Goal: Transaction & Acquisition: Purchase product/service

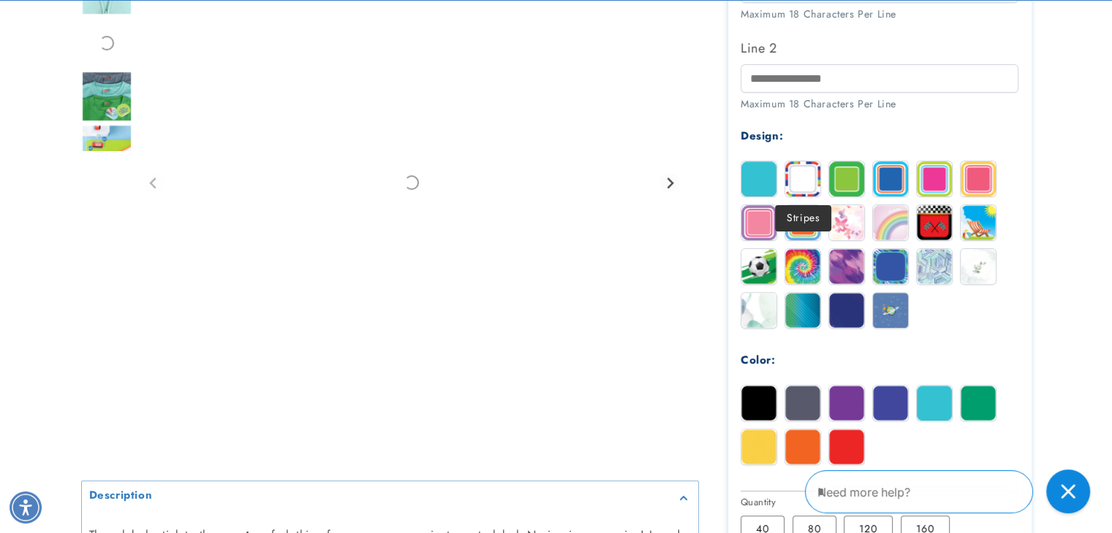
scroll to position [585, 0]
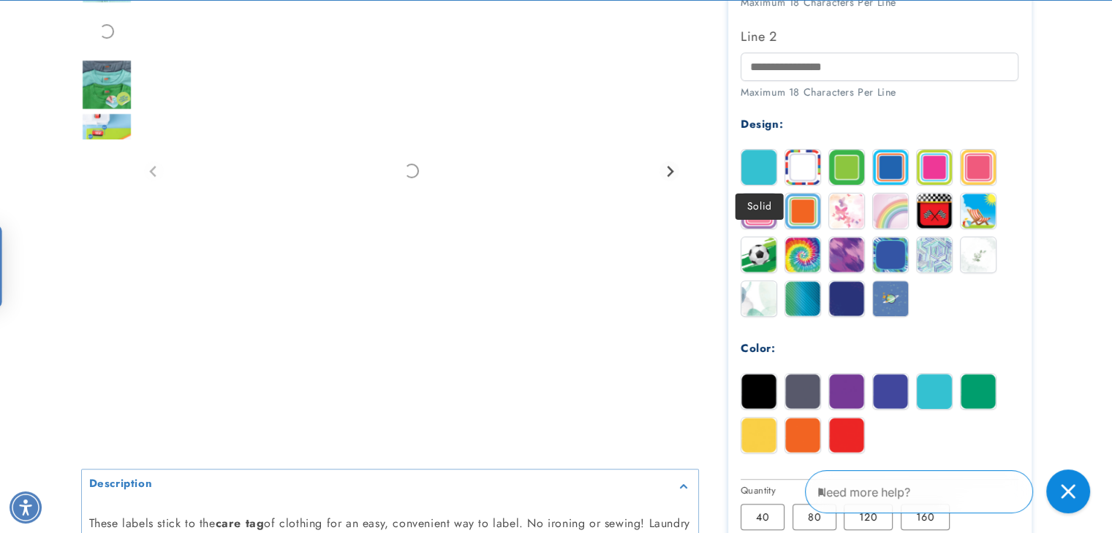
click at [740, 173] on div at bounding box center [758, 167] width 37 height 37
click at [752, 164] on div at bounding box center [758, 167] width 37 height 37
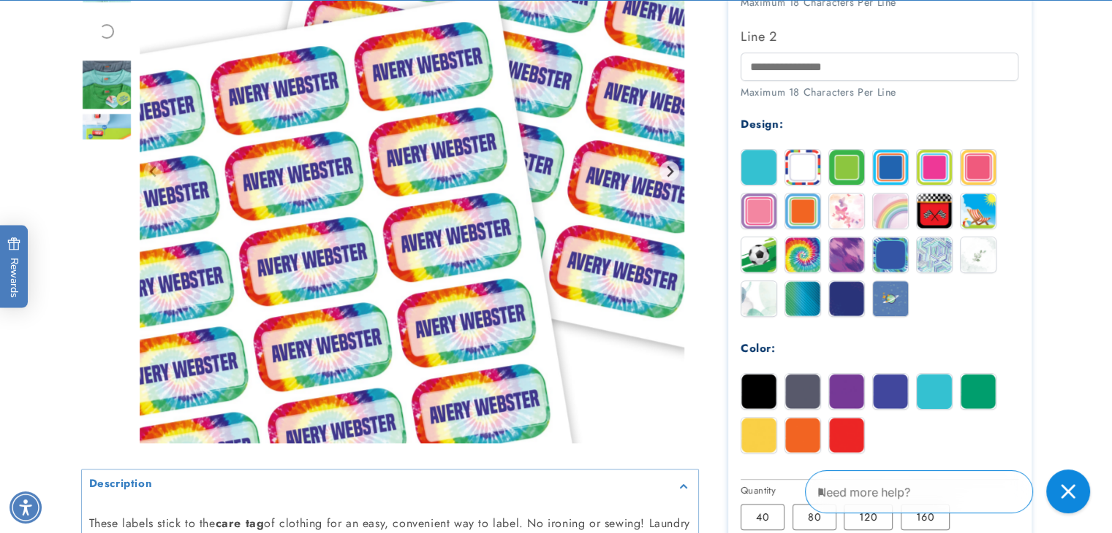
click at [752, 164] on div at bounding box center [758, 167] width 37 height 37
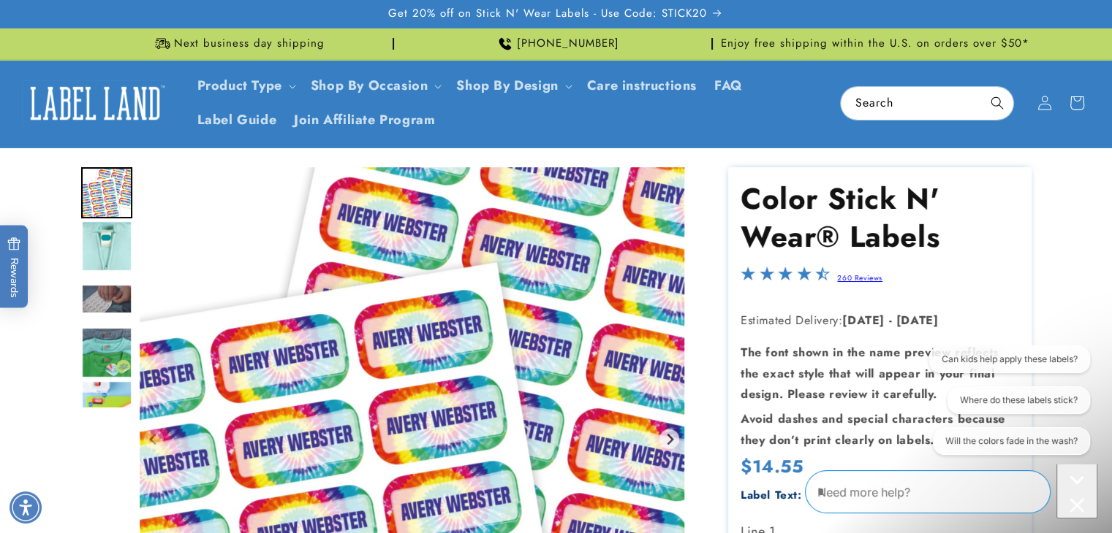
scroll to position [0, 0]
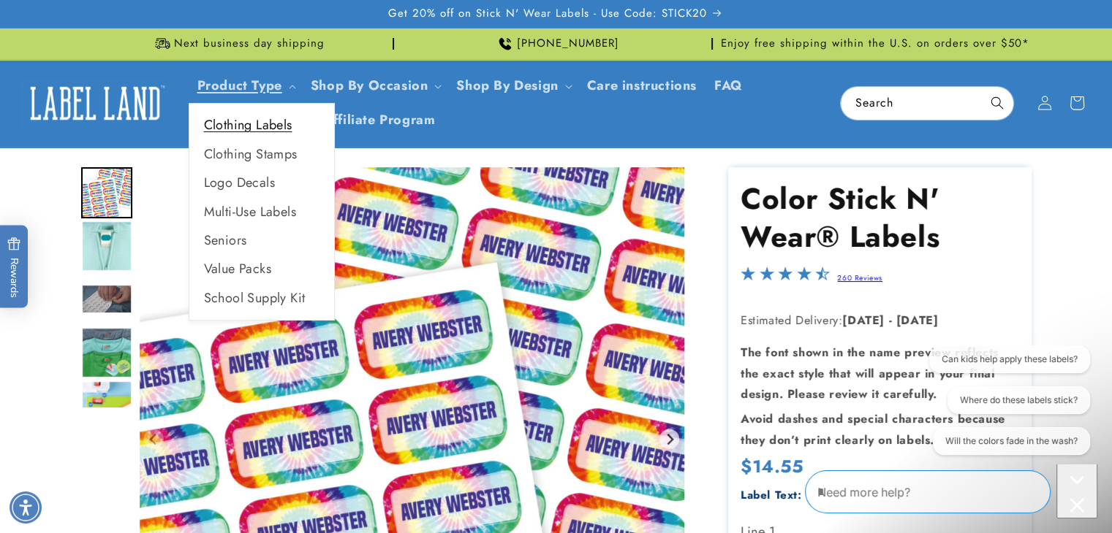
click at [272, 129] on link "Clothing Labels" at bounding box center [261, 125] width 145 height 29
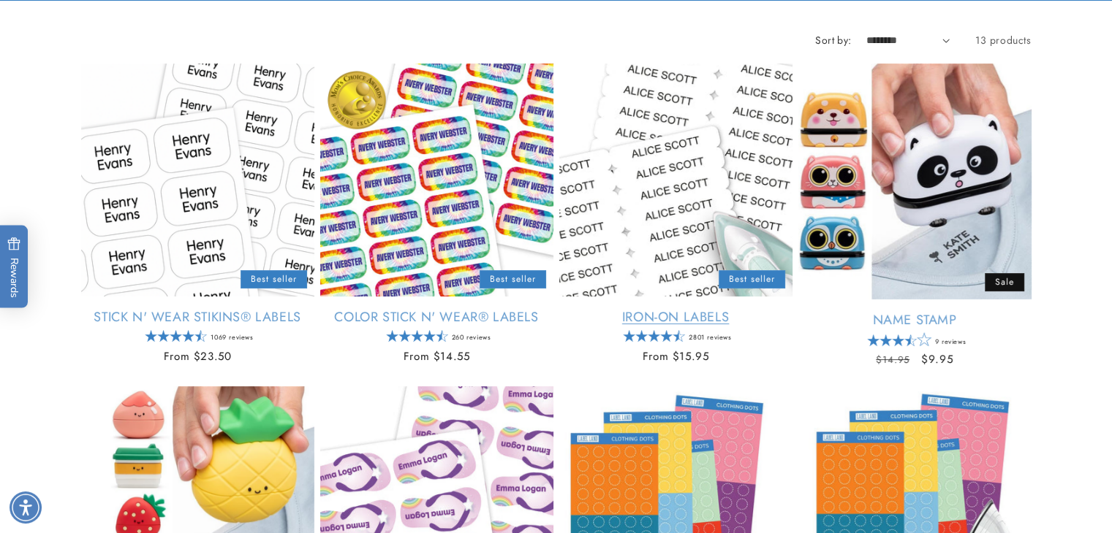
scroll to position [292, 0]
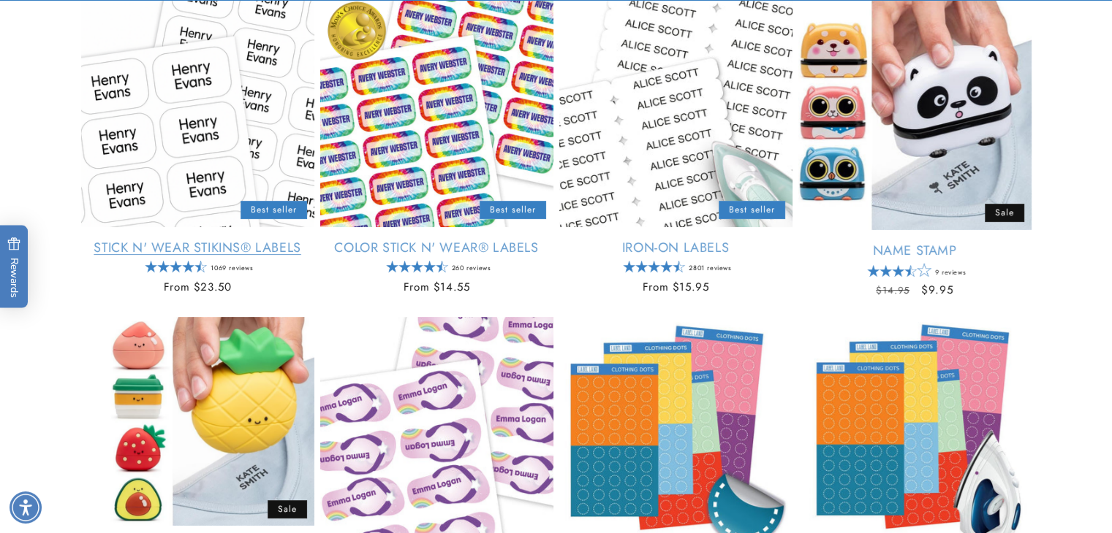
click at [222, 247] on link "Stick N' Wear Stikins® Labels" at bounding box center [197, 248] width 233 height 17
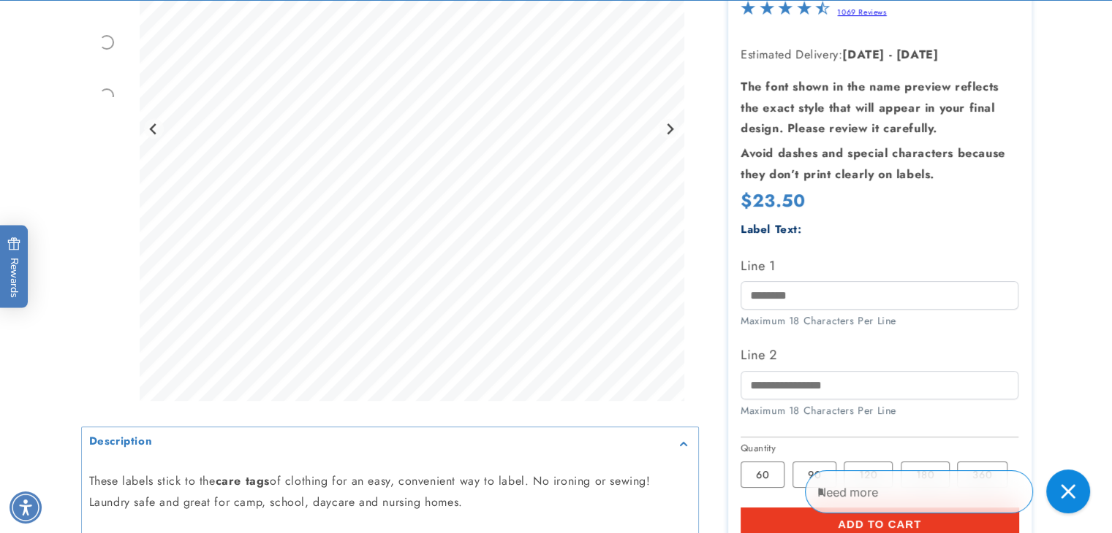
scroll to position [365, 0]
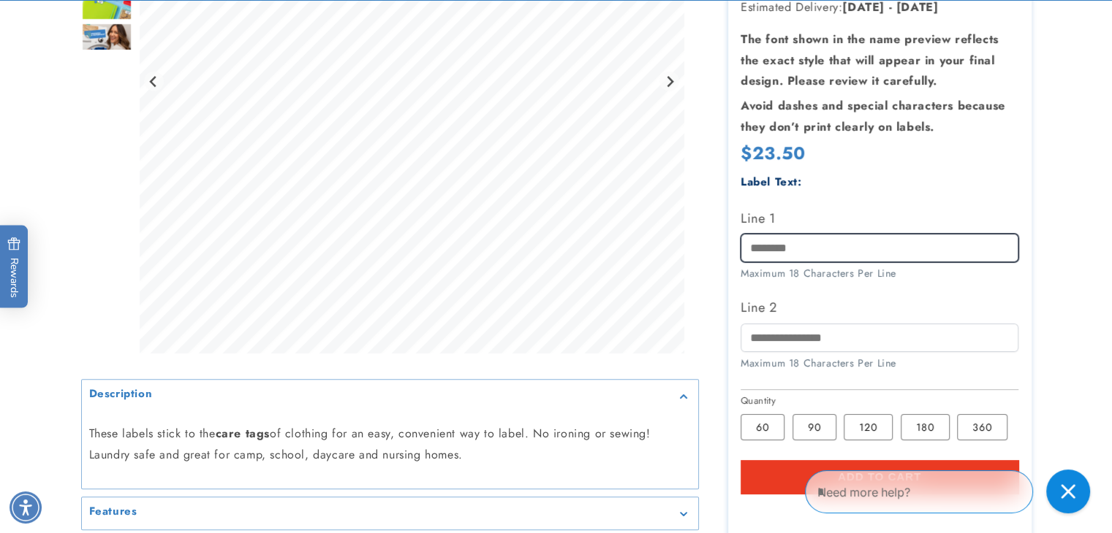
click at [789, 235] on input "Line 1" at bounding box center [879, 248] width 278 height 29
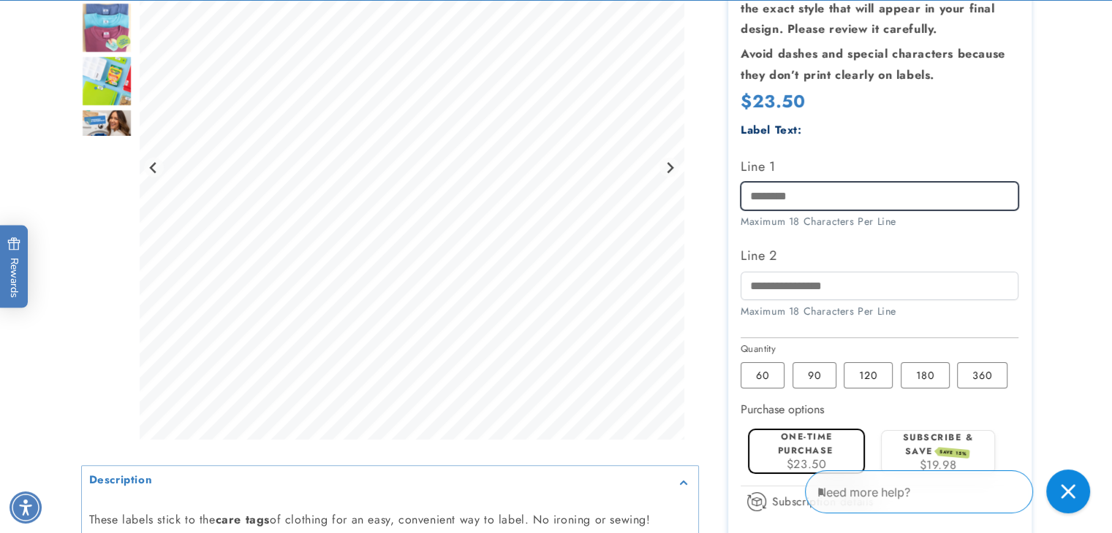
type input "*****"
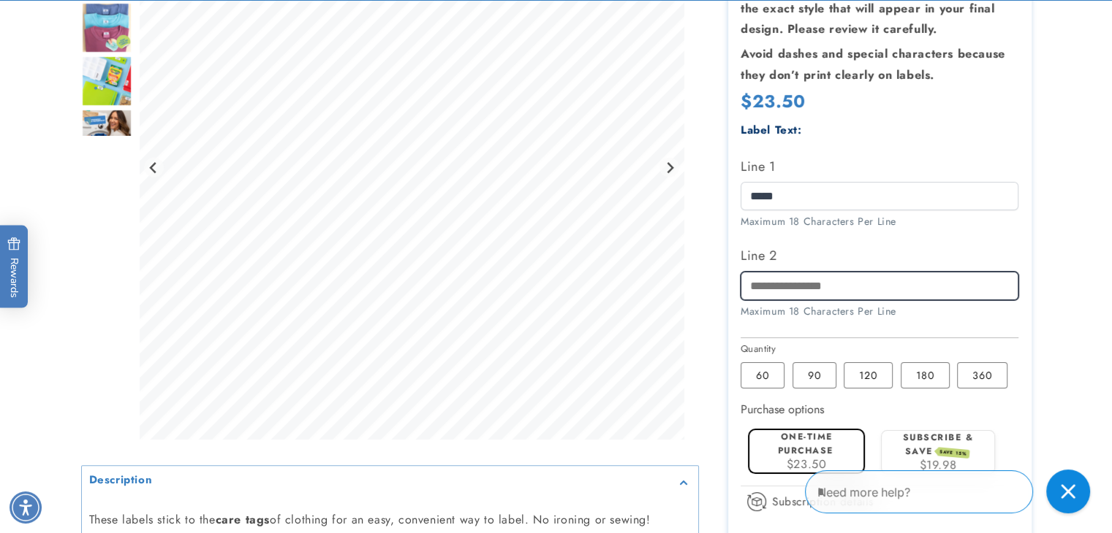
click at [830, 296] on input "Line 2" at bounding box center [879, 286] width 278 height 29
type input "**********"
click at [866, 381] on label "120 Variant sold out or unavailable" at bounding box center [867, 375] width 49 height 26
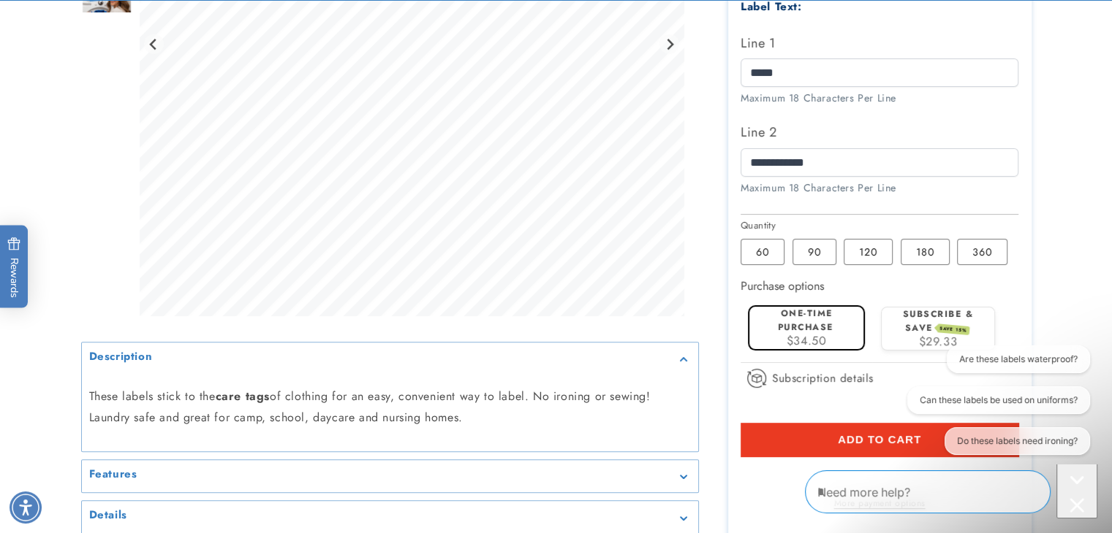
scroll to position [658, 0]
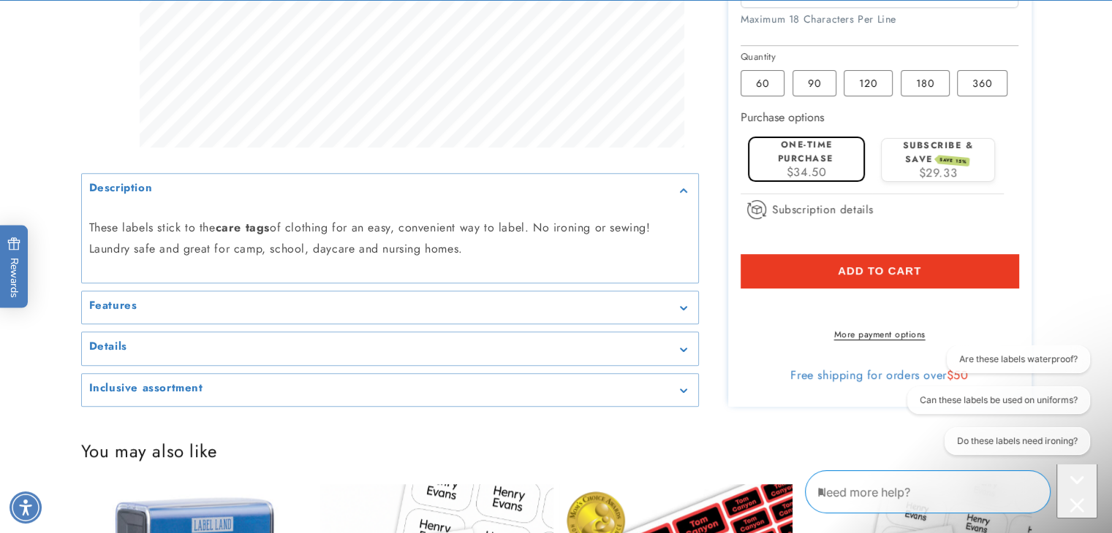
click at [886, 272] on span "Add to cart" at bounding box center [878, 271] width 83 height 13
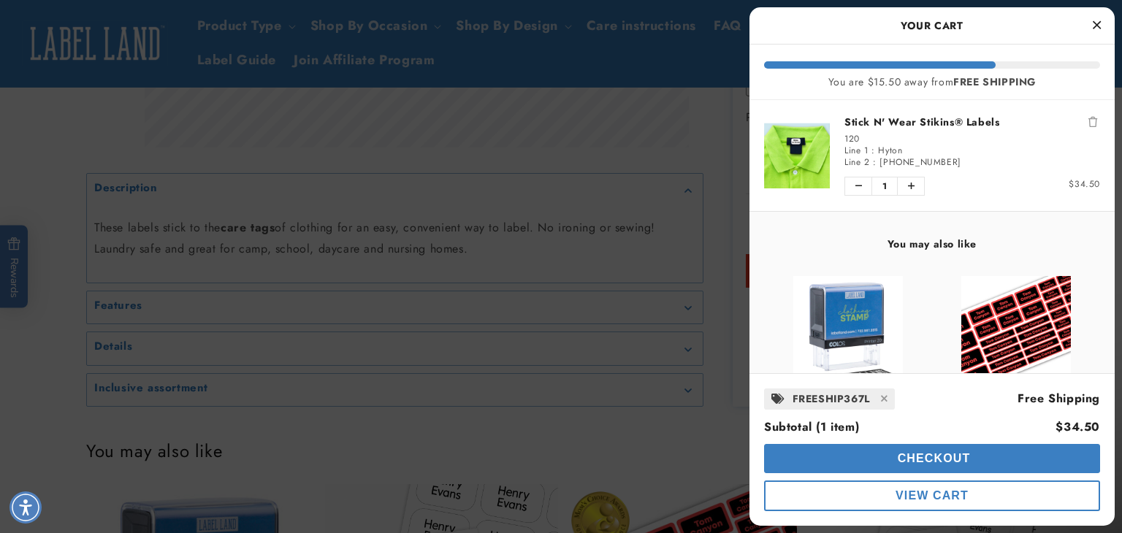
click at [1091, 27] on button "Close Cart" at bounding box center [1097, 26] width 22 height 22
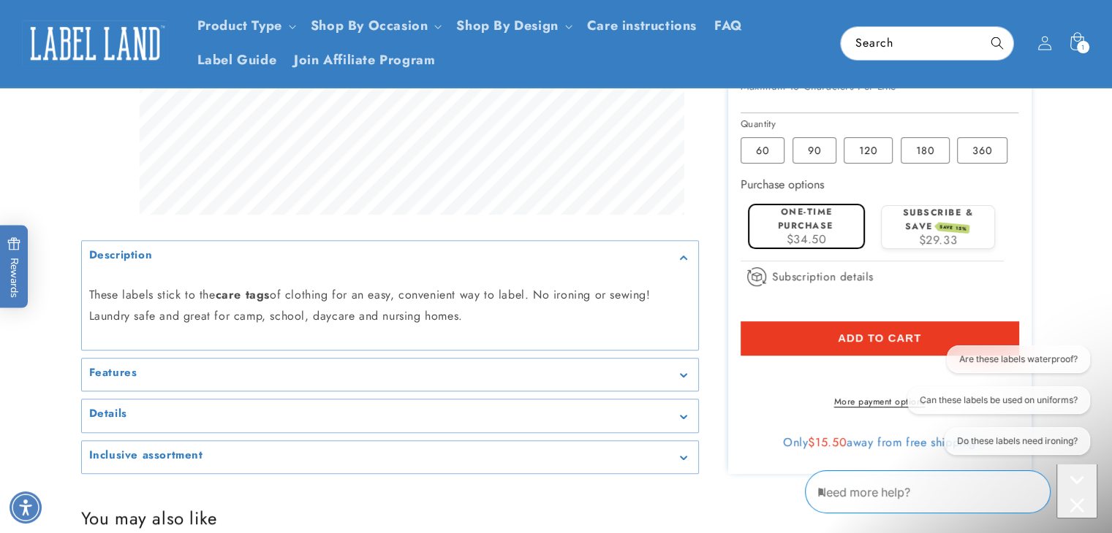
scroll to position [512, 0]
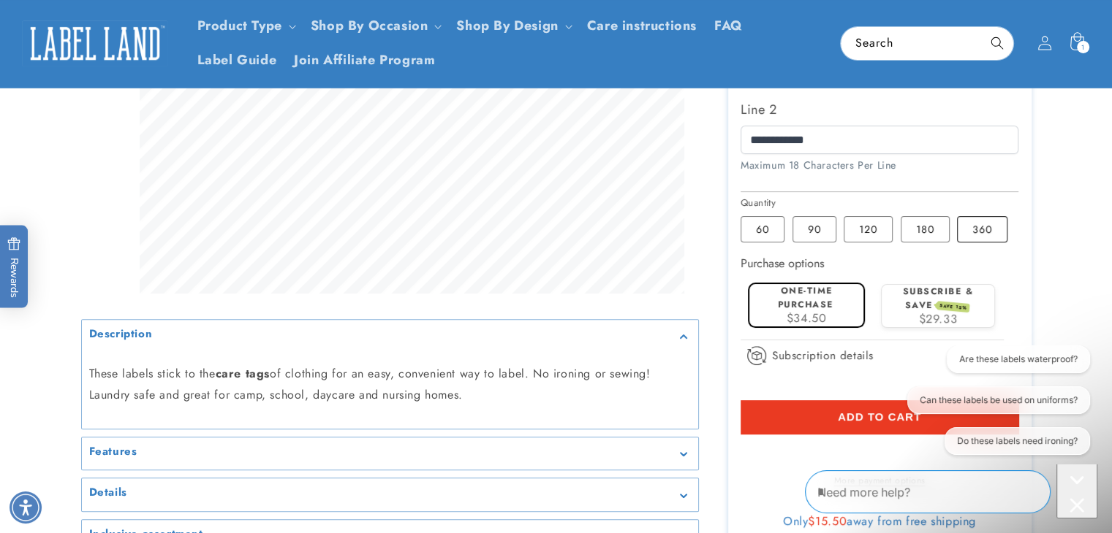
click at [977, 229] on label "360 Variant sold out or unavailable" at bounding box center [982, 229] width 50 height 26
click at [927, 225] on label "180 Variant sold out or unavailable" at bounding box center [924, 229] width 49 height 26
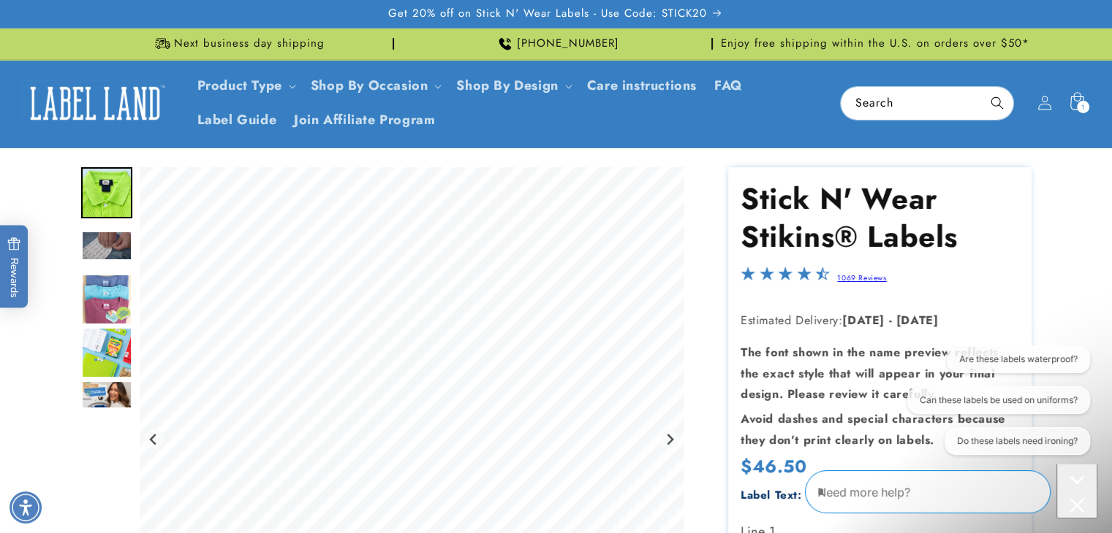
click at [1079, 103] on div "1 1 item" at bounding box center [1082, 107] width 12 height 12
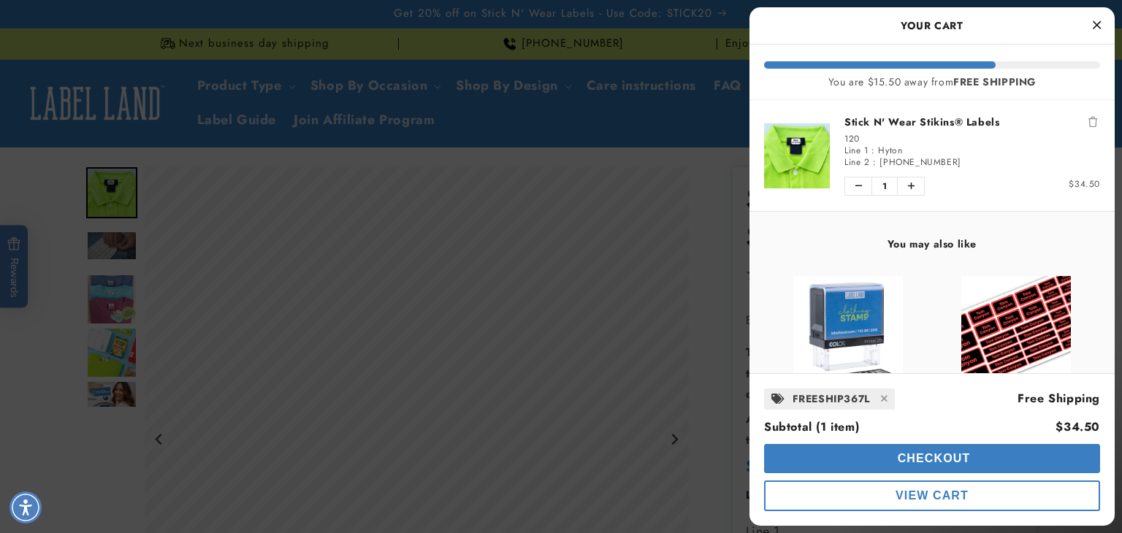
click at [935, 501] on span "View Cart" at bounding box center [932, 496] width 73 height 12
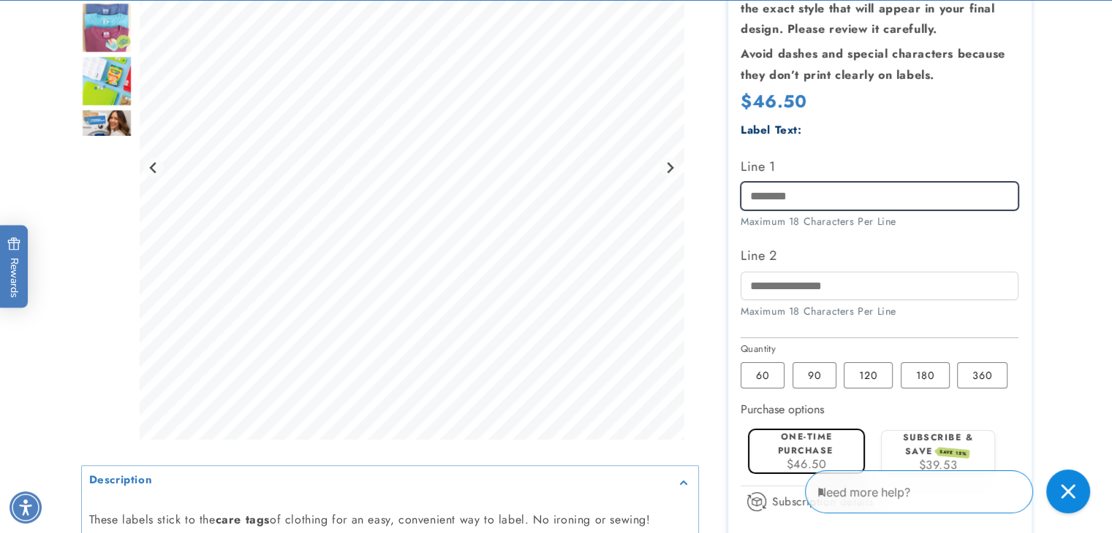
click at [785, 200] on input "Line 1" at bounding box center [879, 196] width 278 height 29
type input "*****"
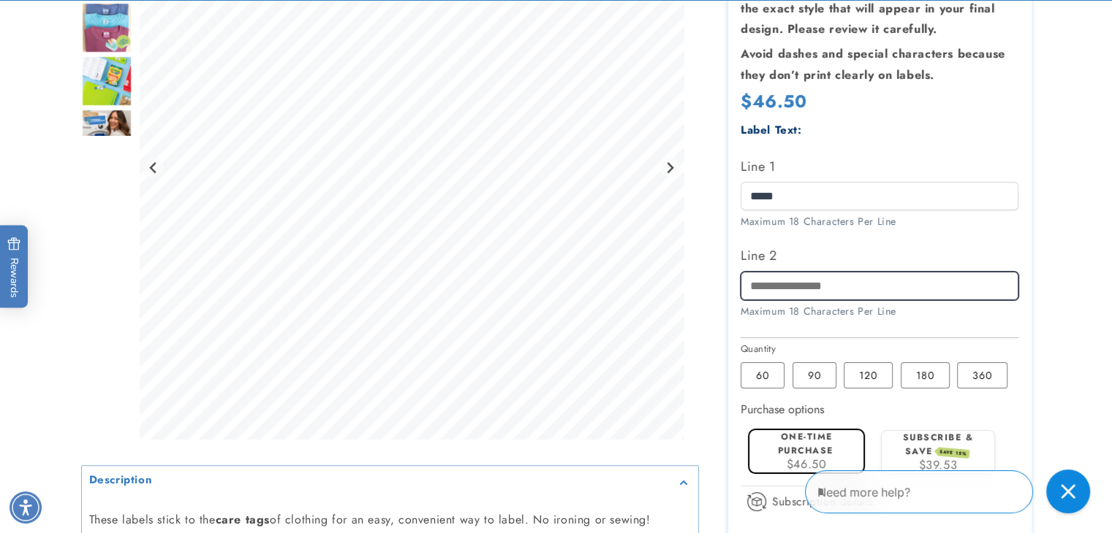
click at [812, 284] on input "Line 2" at bounding box center [879, 286] width 278 height 29
type input "**********"
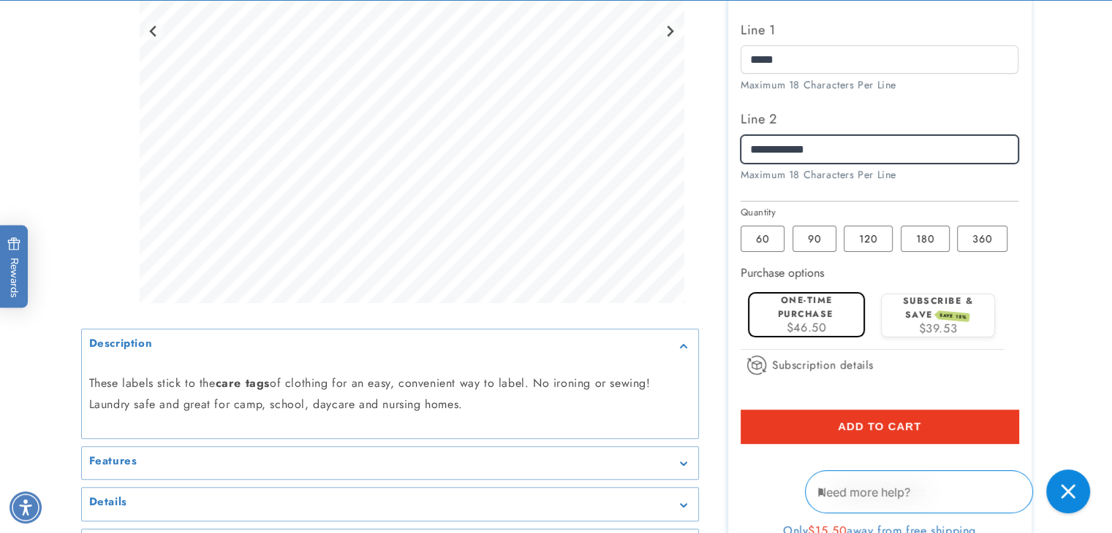
scroll to position [512, 0]
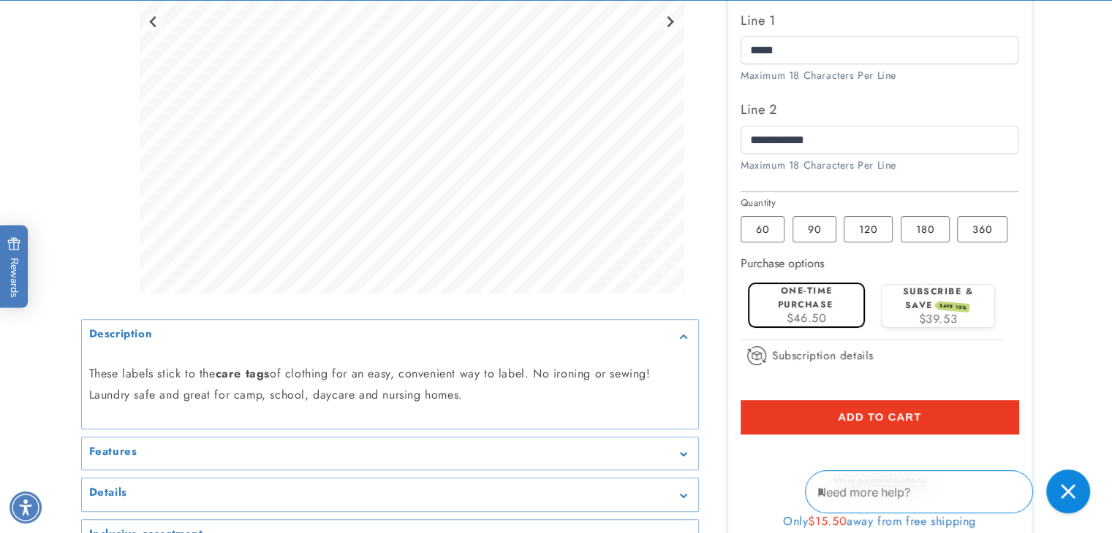
click at [930, 420] on button "Add to cart" at bounding box center [879, 417] width 278 height 34
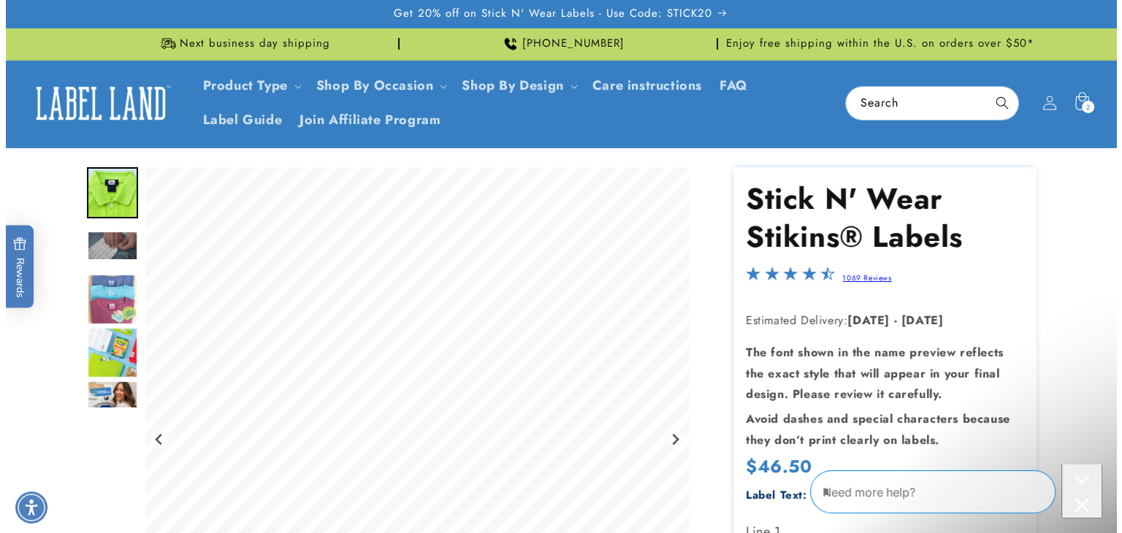
scroll to position [0, 0]
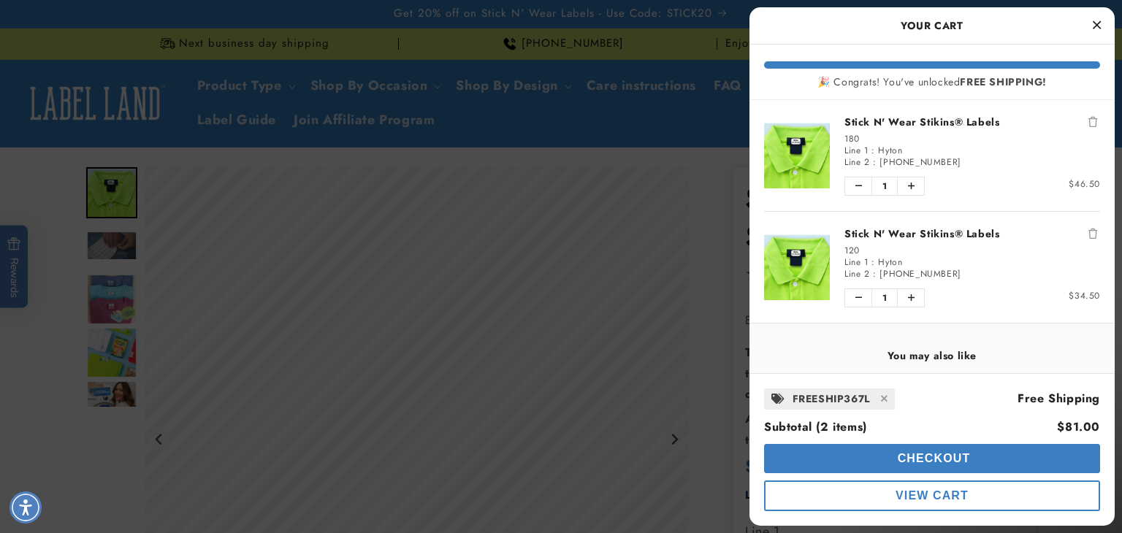
click at [1076, 99] on div at bounding box center [561, 266] width 1122 height 533
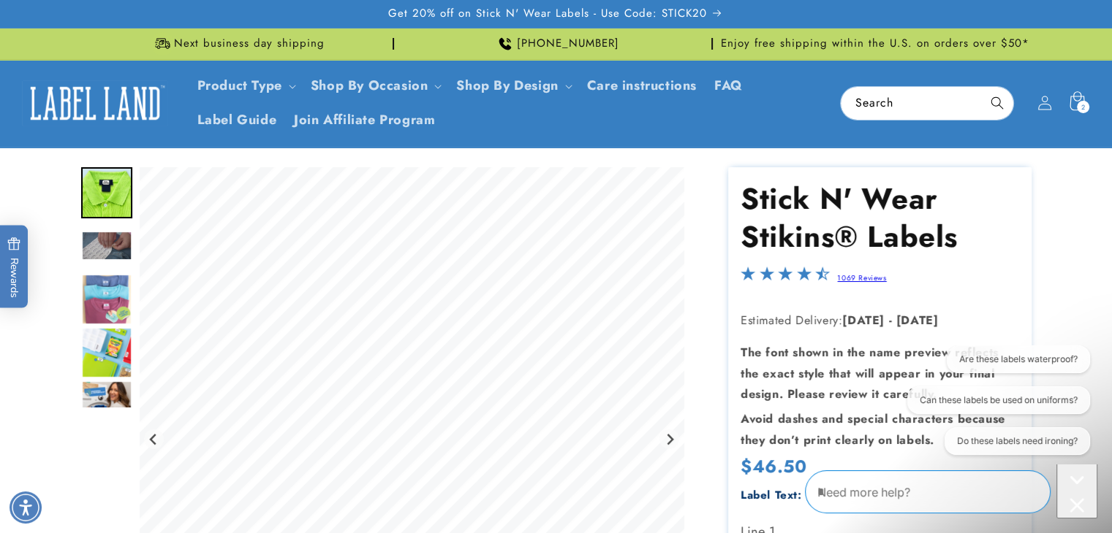
click at [1070, 105] on icon at bounding box center [1076, 101] width 15 height 19
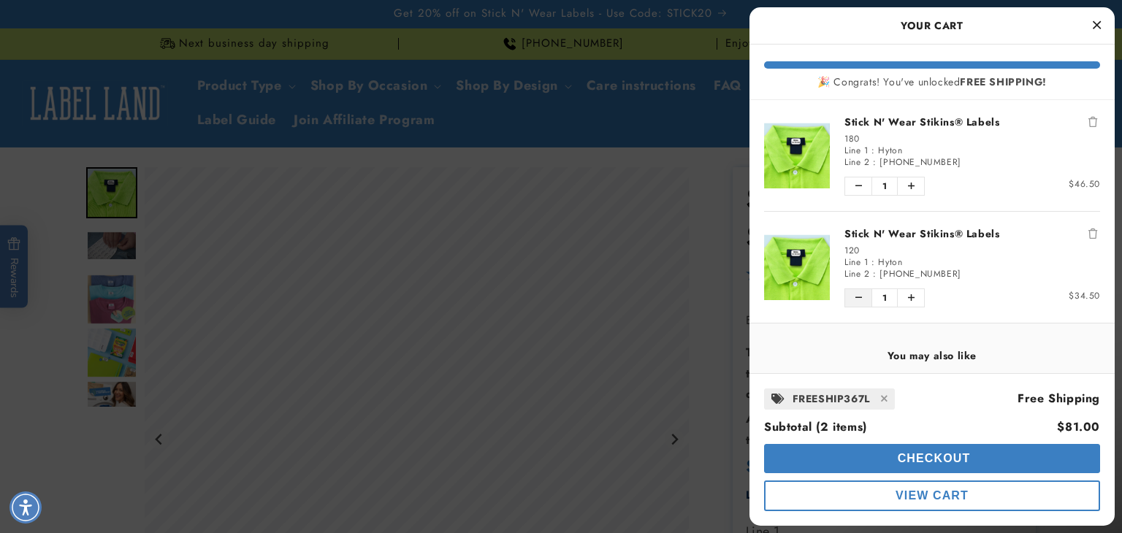
click at [859, 296] on icon "Decrease quantity of Stick N' Wear Stikins® Labels" at bounding box center [859, 298] width 7 height 9
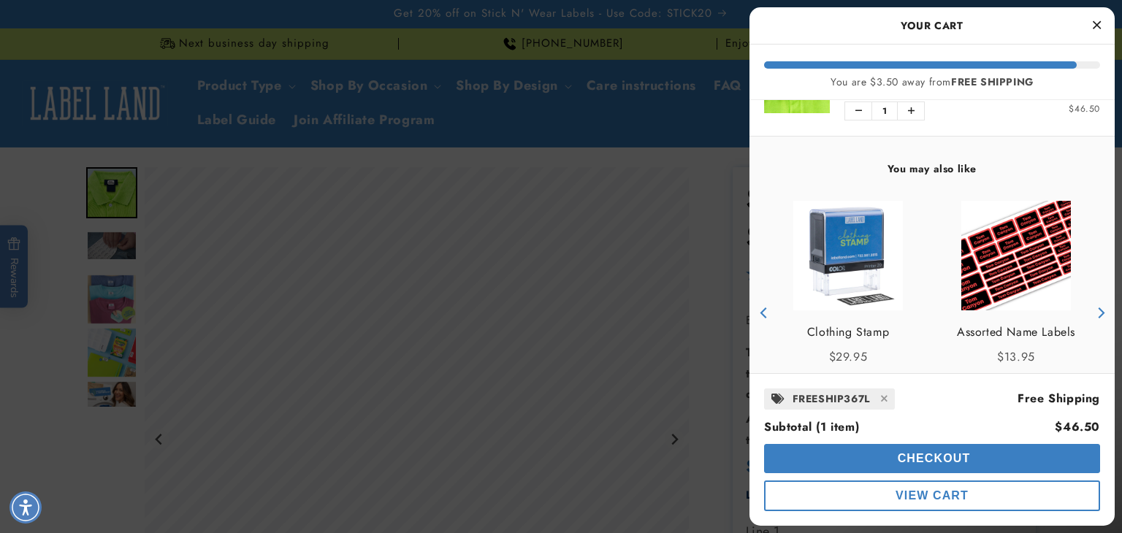
scroll to position [156, 0]
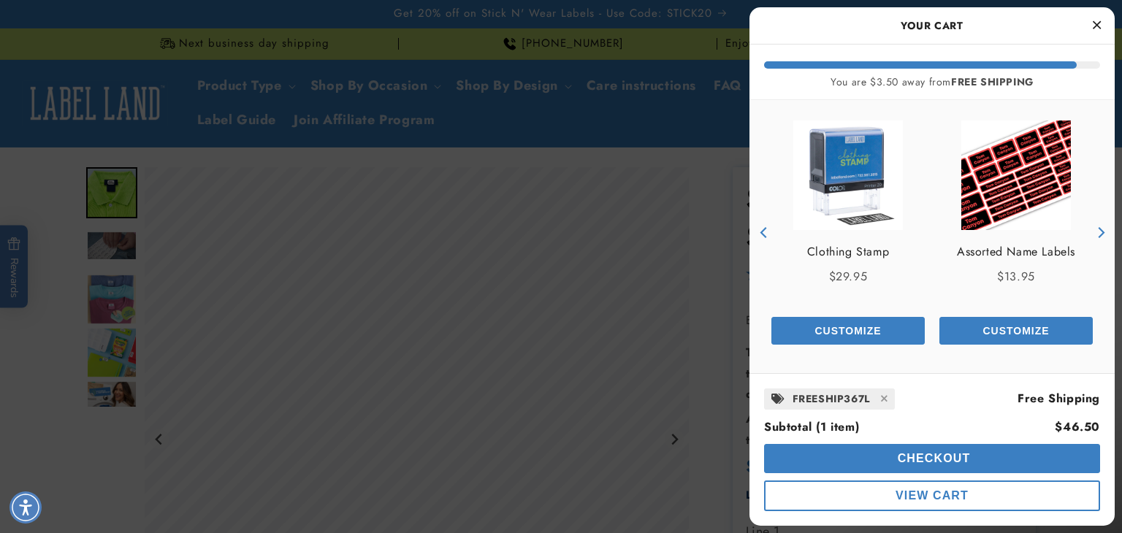
click at [846, 491] on button "View Cart" at bounding box center [932, 496] width 336 height 31
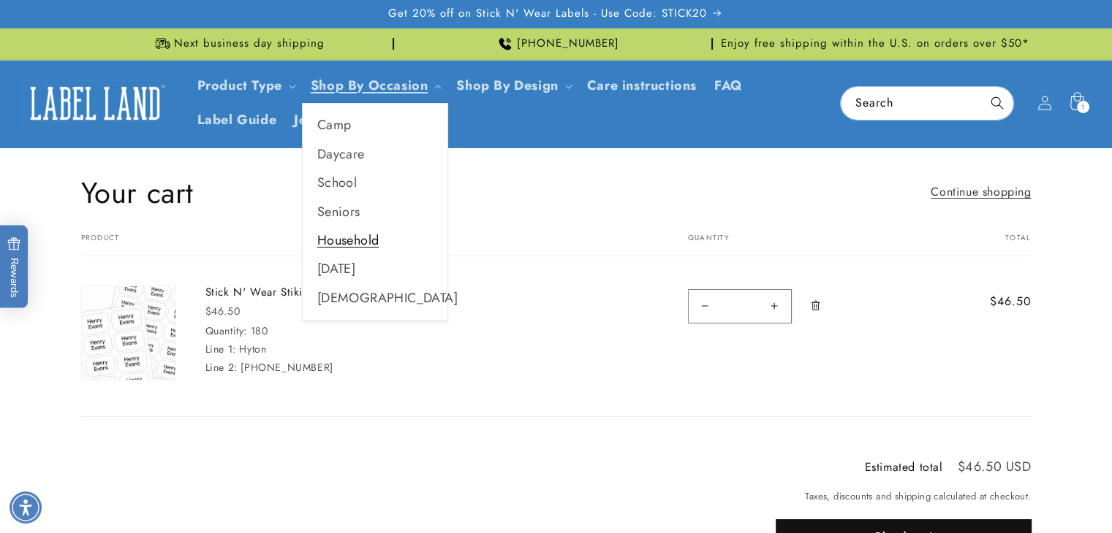
click at [348, 240] on link "Household" at bounding box center [375, 241] width 145 height 29
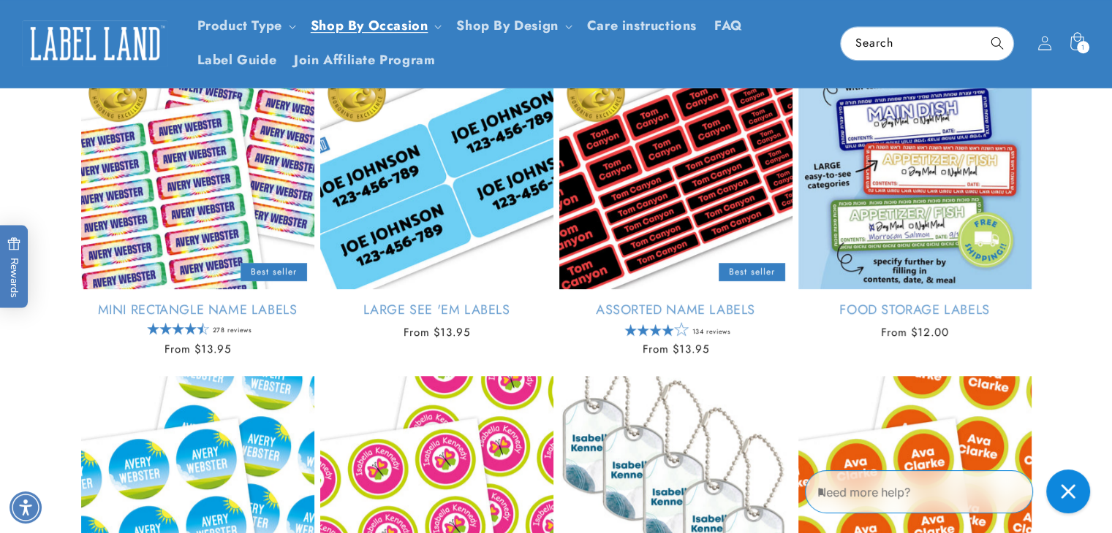
scroll to position [585, 0]
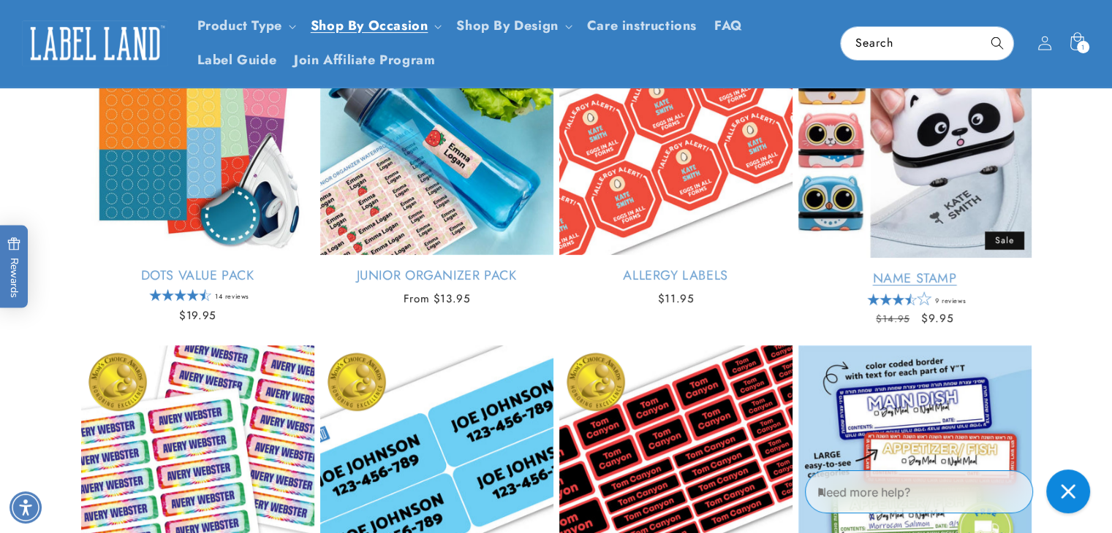
click at [963, 270] on link "Name Stamp" at bounding box center [914, 278] width 233 height 17
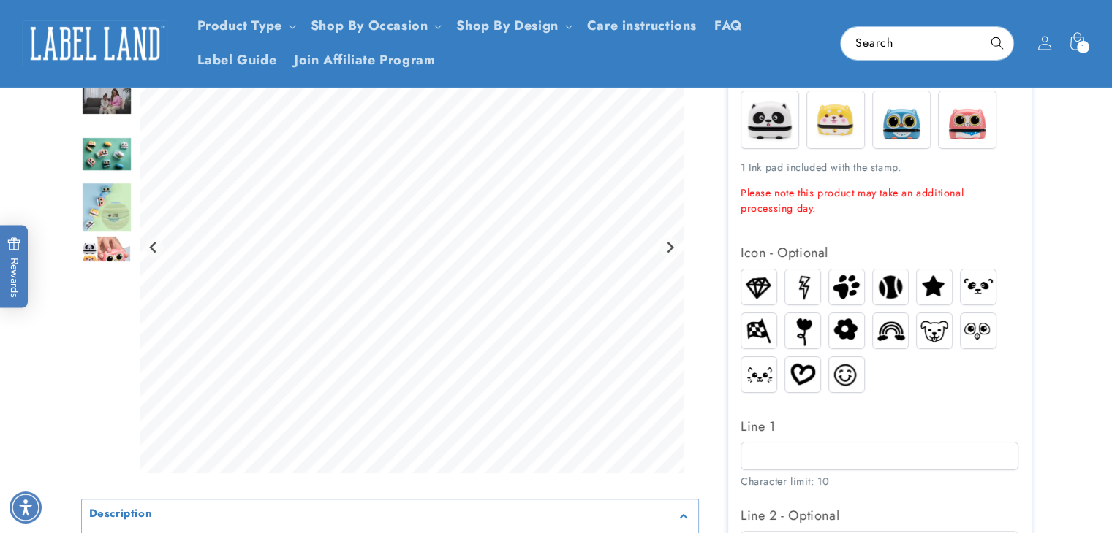
scroll to position [146, 0]
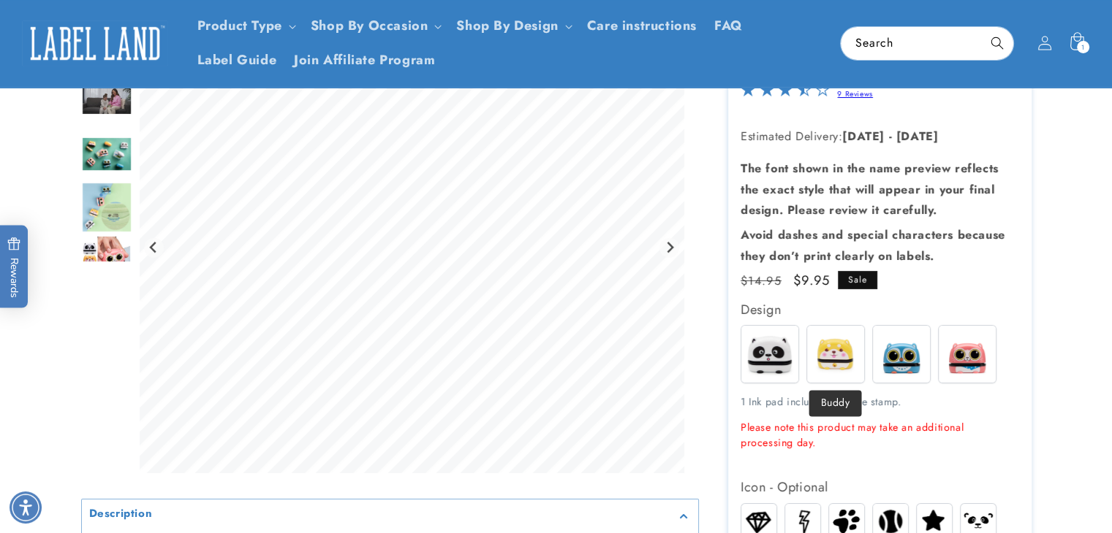
click at [829, 349] on img at bounding box center [835, 354] width 57 height 57
click at [894, 349] on img at bounding box center [901, 354] width 57 height 57
click at [962, 361] on img at bounding box center [966, 354] width 57 height 57
click at [775, 346] on img at bounding box center [769, 354] width 57 height 57
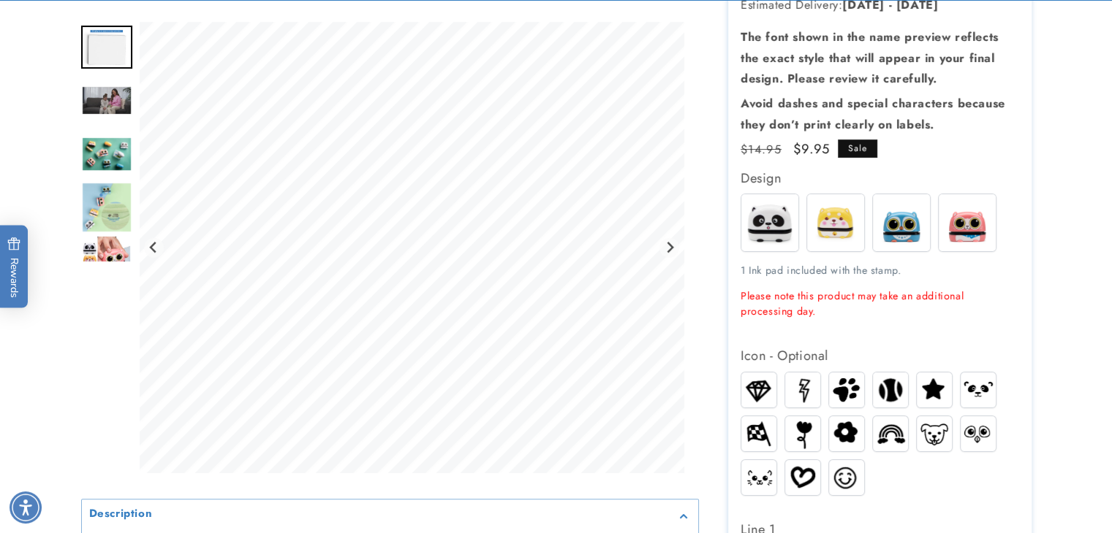
scroll to position [438, 0]
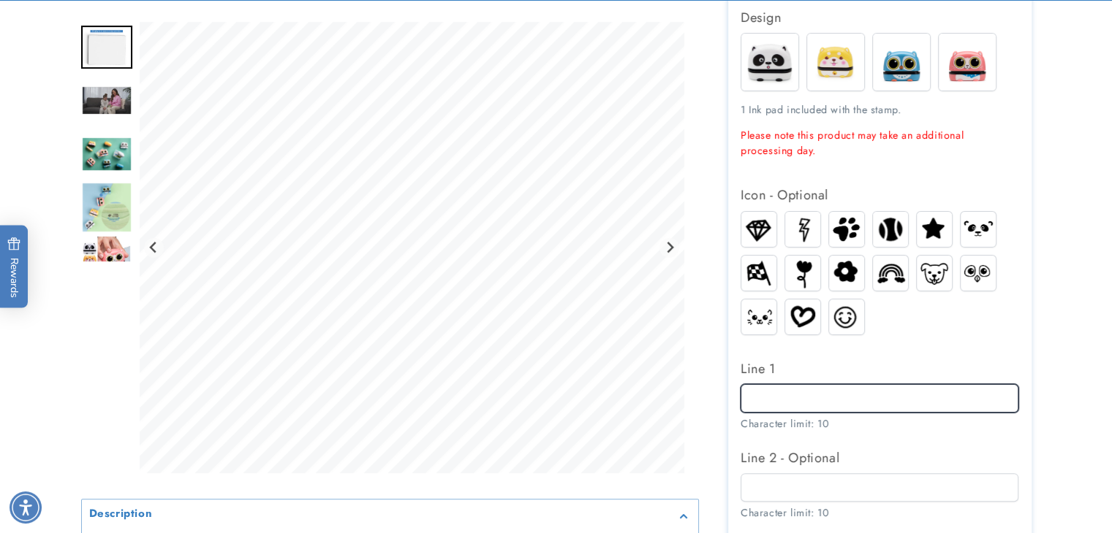
click at [794, 400] on input "Line 1" at bounding box center [879, 398] width 278 height 29
type input "*****"
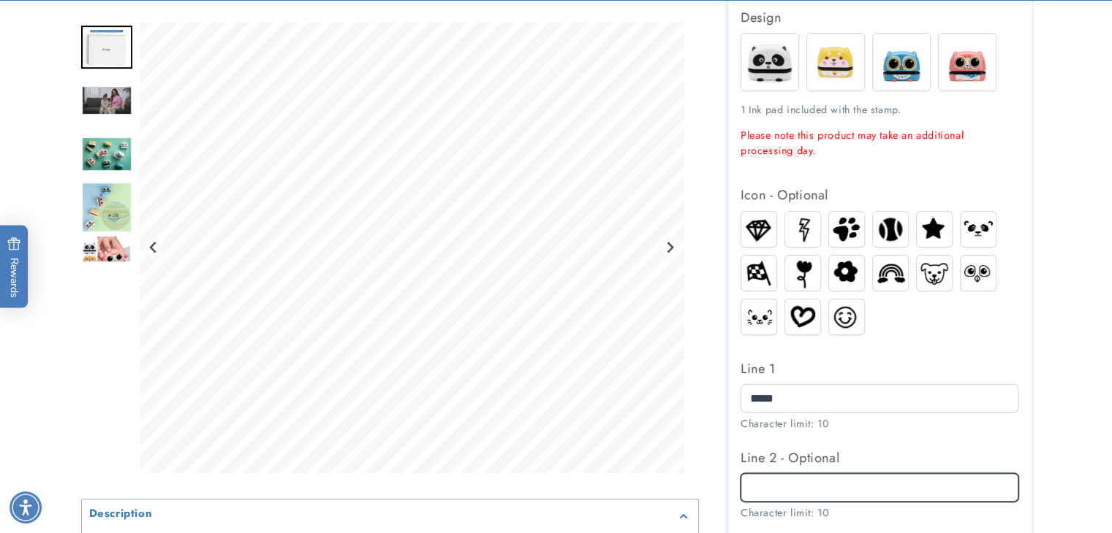
click at [810, 495] on input "Line 2 - Optional" at bounding box center [879, 488] width 278 height 29
type input "**********"
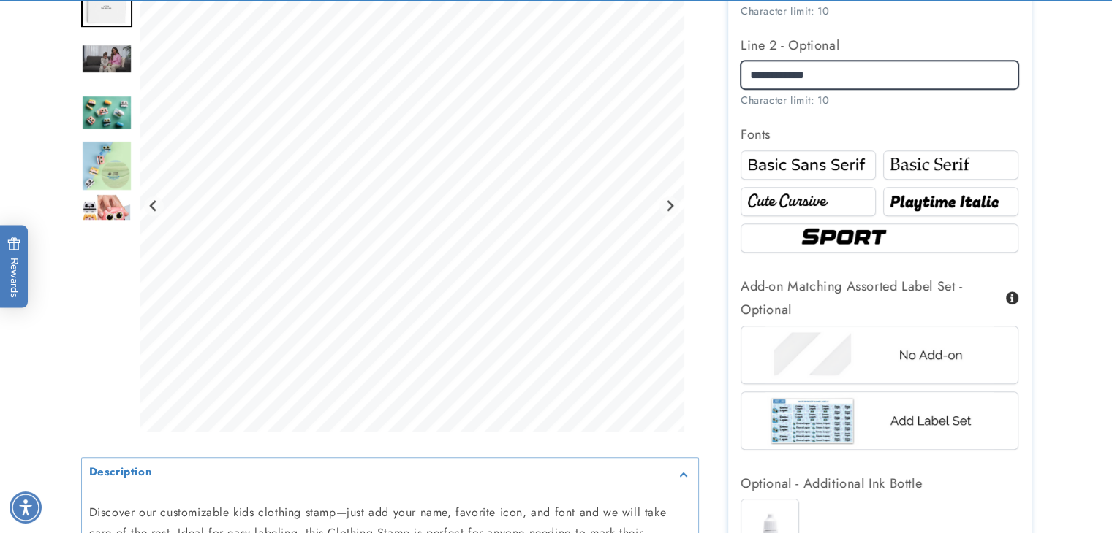
scroll to position [877, 0]
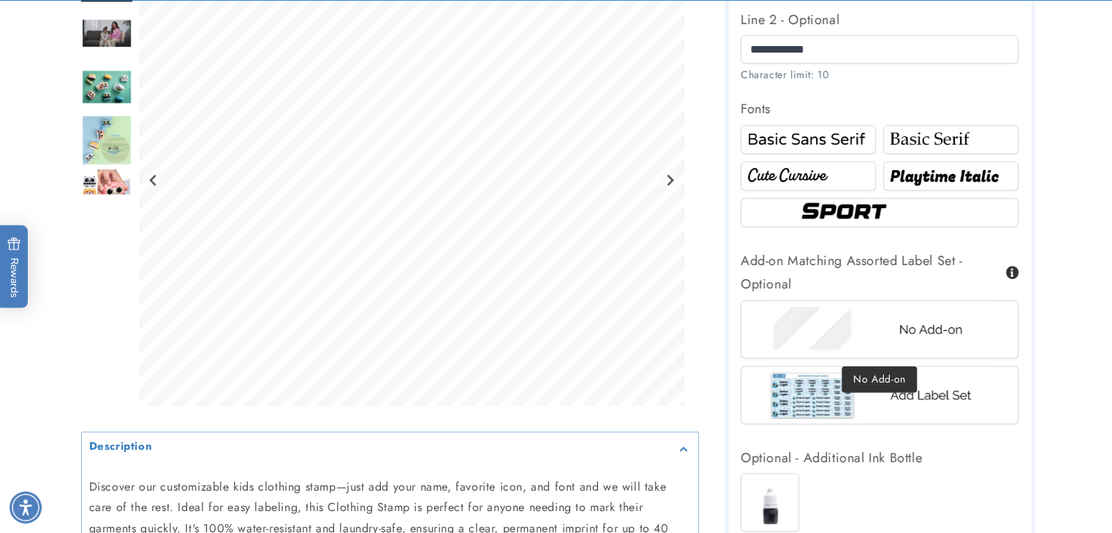
click at [830, 322] on img at bounding box center [879, 329] width 228 height 57
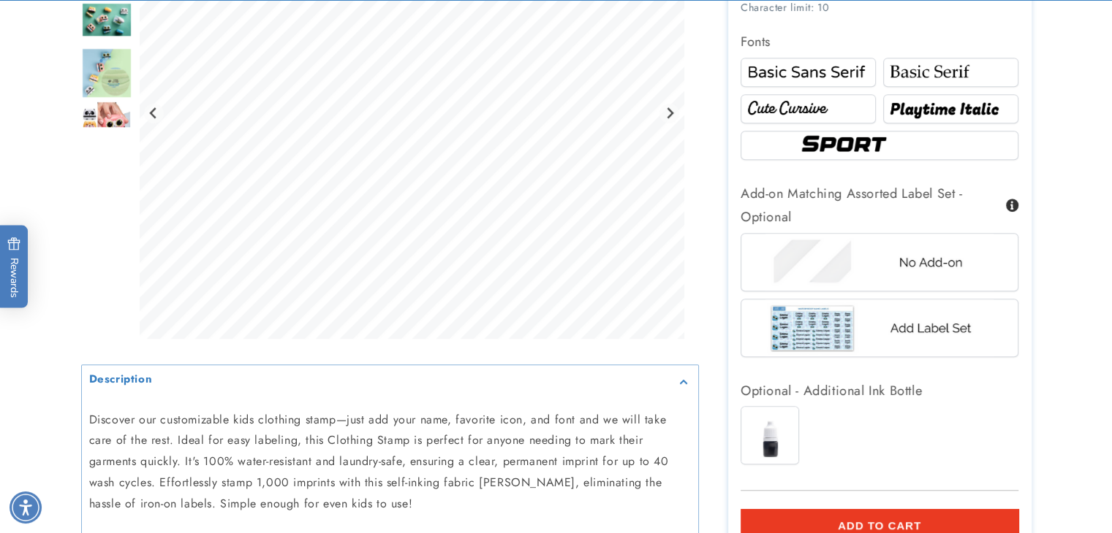
scroll to position [1023, 0]
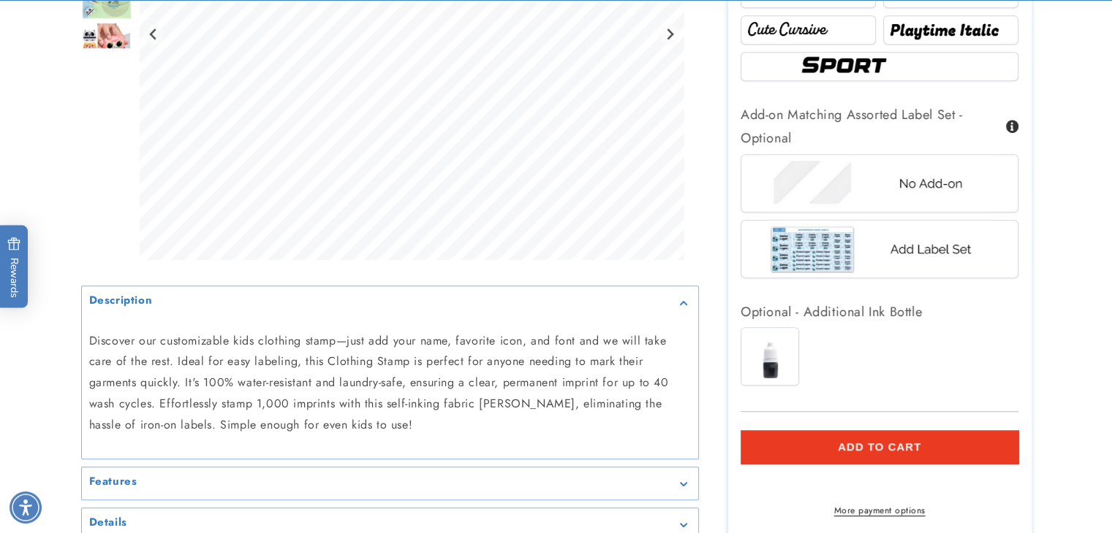
click at [795, 444] on button "Add to cart" at bounding box center [879, 447] width 278 height 34
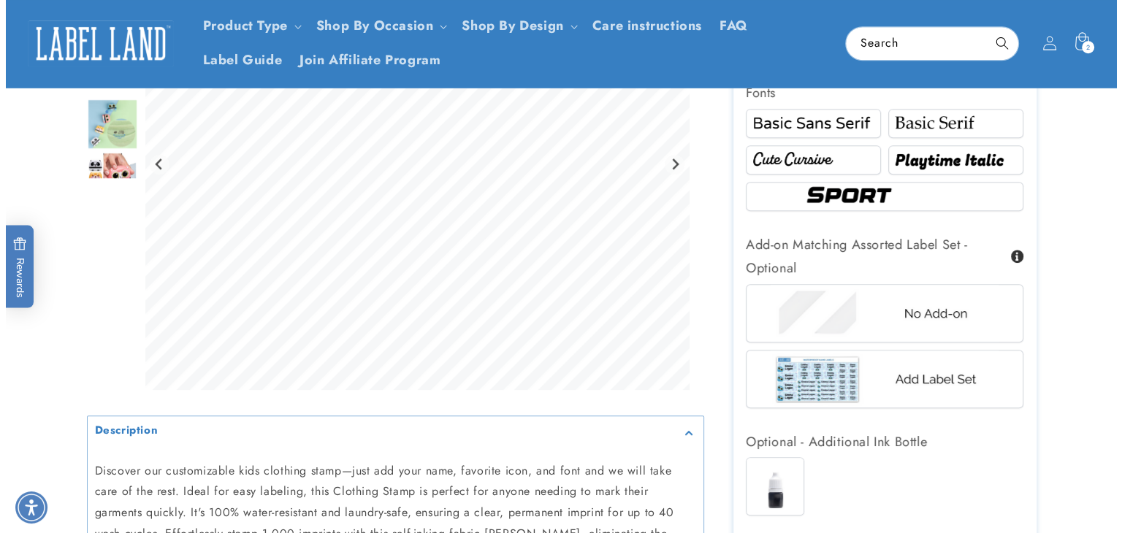
scroll to position [877, 0]
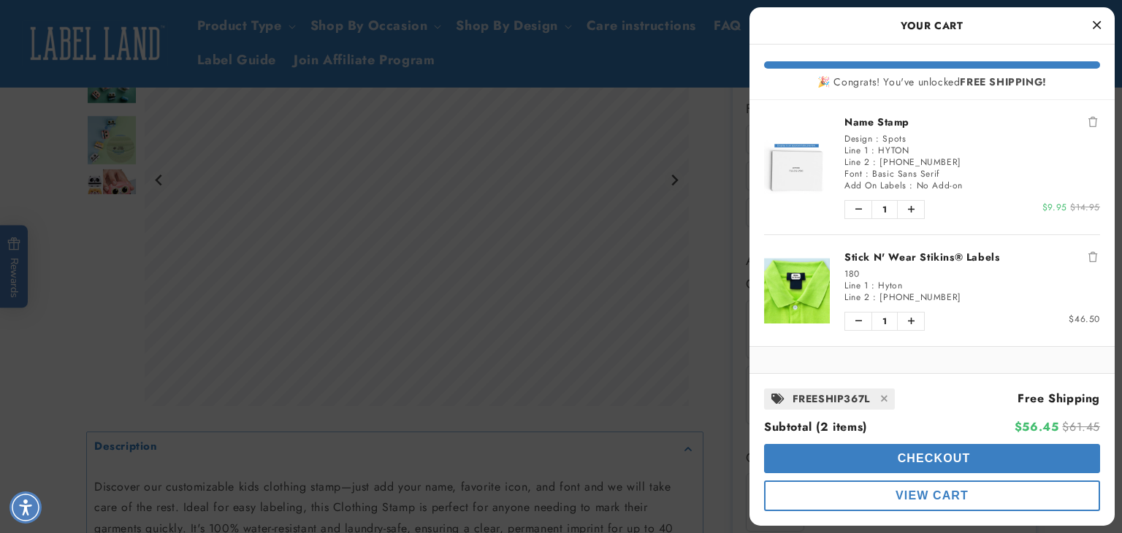
click at [920, 461] on span "Checkout" at bounding box center [932, 458] width 77 height 12
click at [1092, 118] on ul "Name Stamp Design : Spots Line 1 : HYTON Line 2 : [PHONE_NUMBER] Font : Basic S…" at bounding box center [932, 223] width 365 height 247
click at [1086, 118] on button "Remove Name Stamp" at bounding box center [1093, 122] width 15 height 15
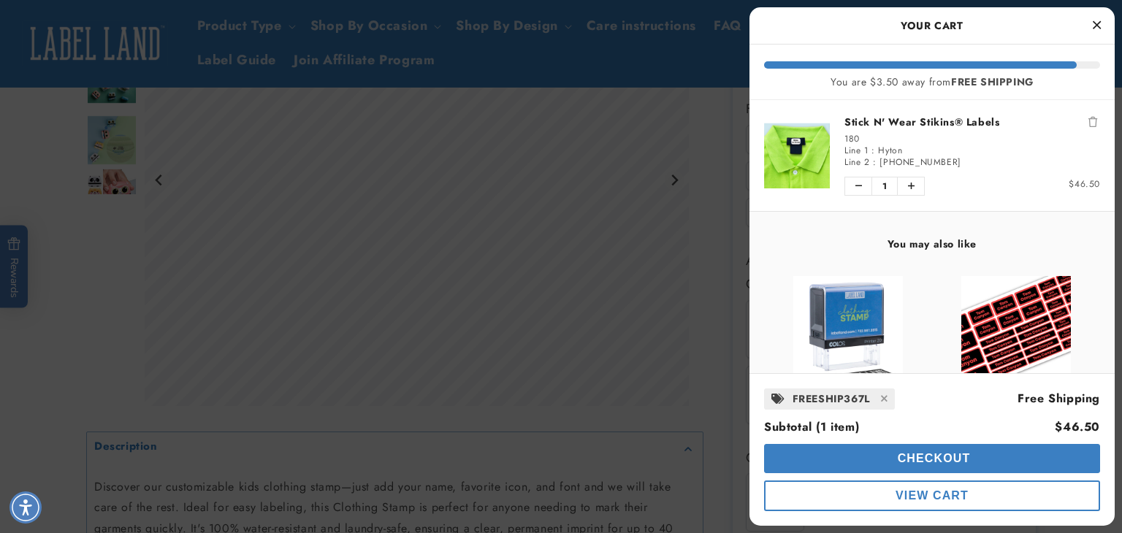
click at [997, 451] on button "Checkout" at bounding box center [932, 458] width 336 height 29
